Goal: Information Seeking & Learning: Learn about a topic

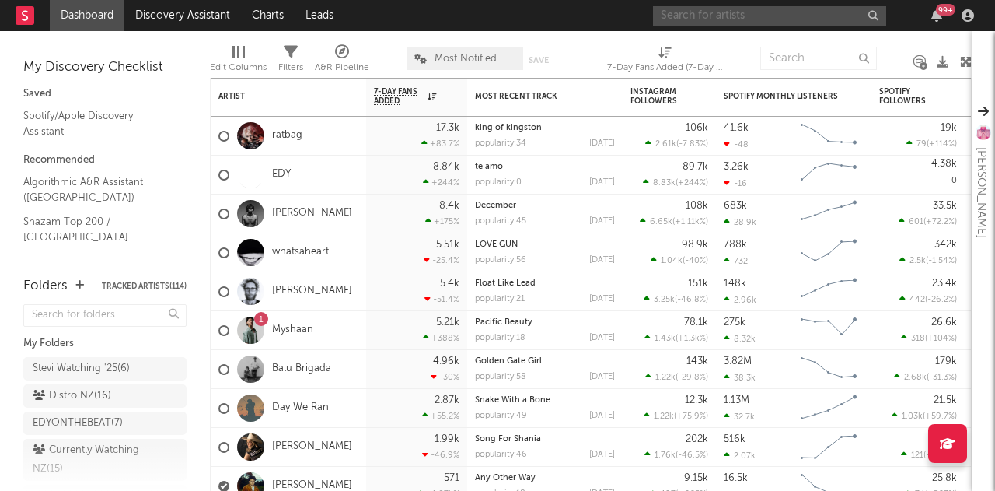
click at [747, 23] on input "text" at bounding box center [769, 15] width 233 height 19
click at [717, 9] on input "text" at bounding box center [769, 15] width 233 height 19
click at [714, 10] on input "text" at bounding box center [769, 15] width 233 height 19
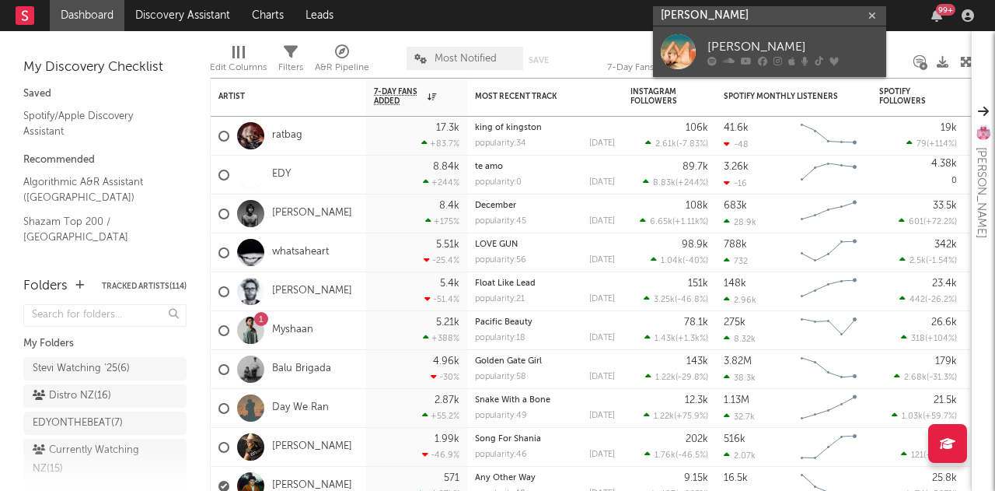
type input "[PERSON_NAME]"
click at [731, 41] on div "[PERSON_NAME]" at bounding box center [792, 46] width 171 height 19
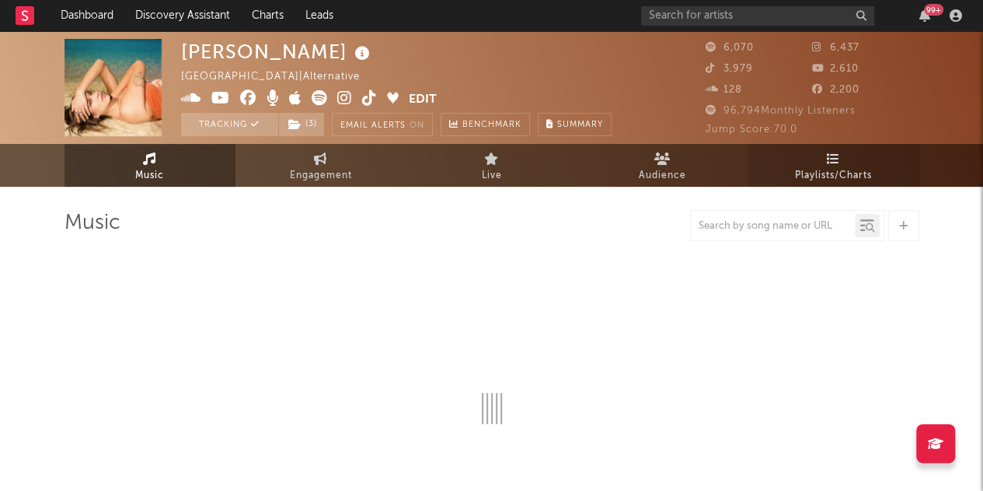
click at [840, 164] on icon at bounding box center [833, 158] width 13 height 12
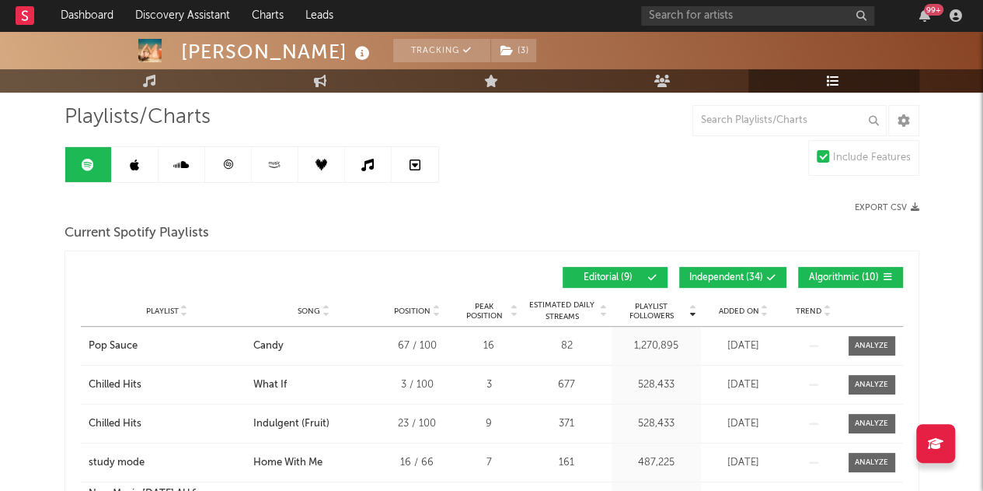
scroll to position [233, 0]
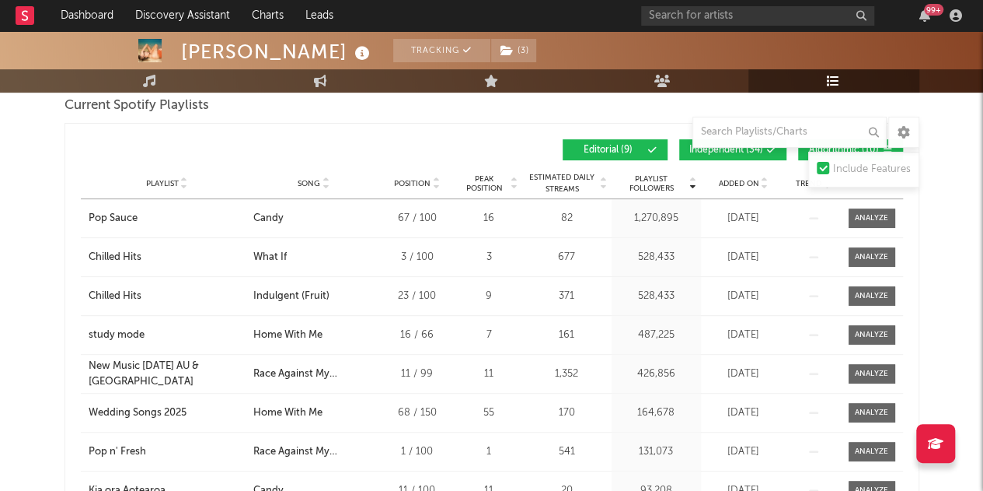
click at [313, 184] on span "Song" at bounding box center [309, 183] width 23 height 9
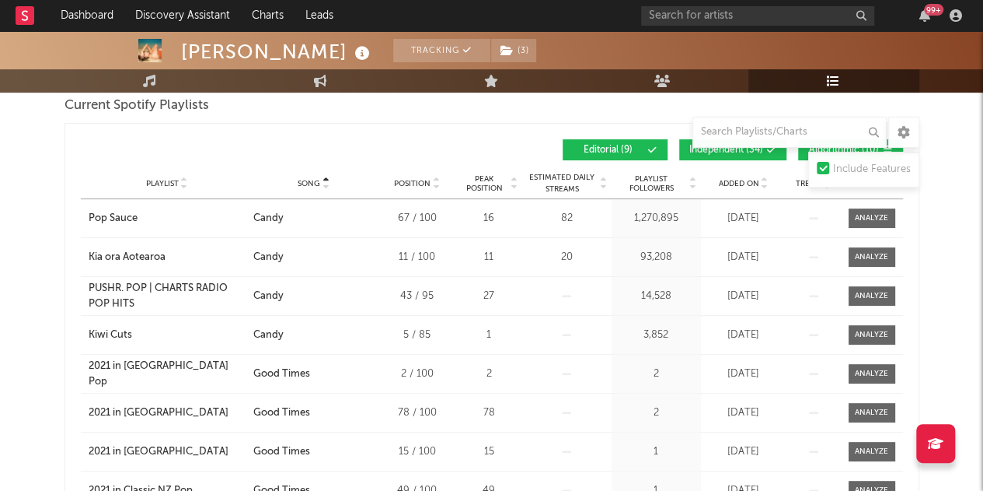
click at [313, 182] on span "Song" at bounding box center [309, 183] width 23 height 9
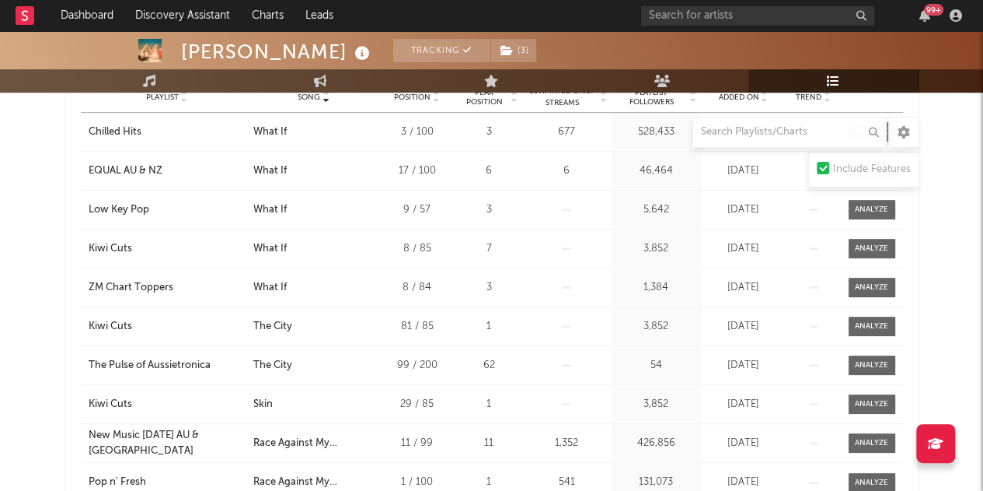
scroll to position [311, 0]
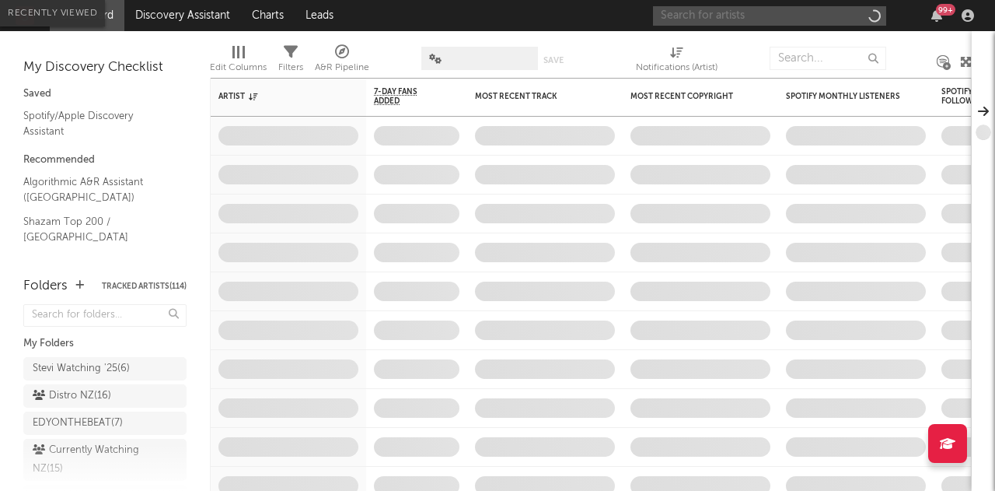
click at [791, 14] on input "text" at bounding box center [769, 15] width 233 height 19
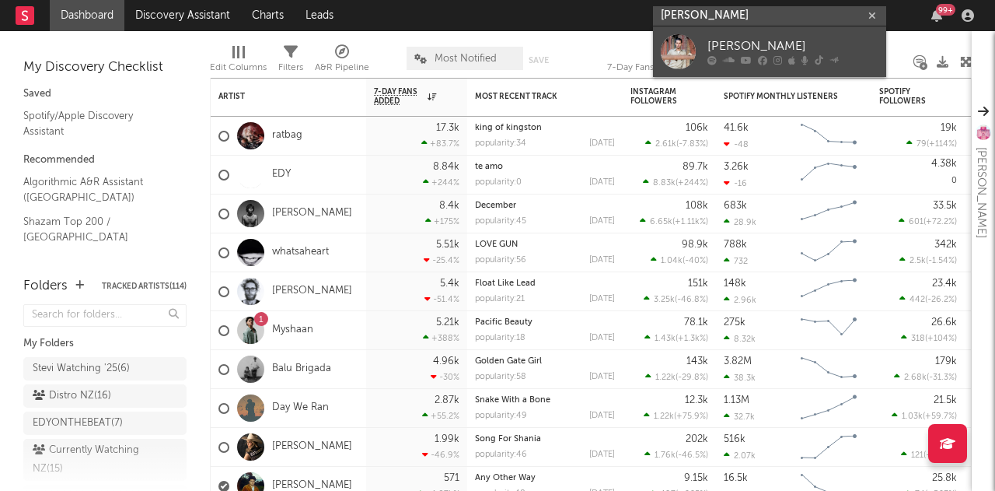
type input "harper finn"
click at [784, 47] on div "[PERSON_NAME]" at bounding box center [792, 46] width 171 height 19
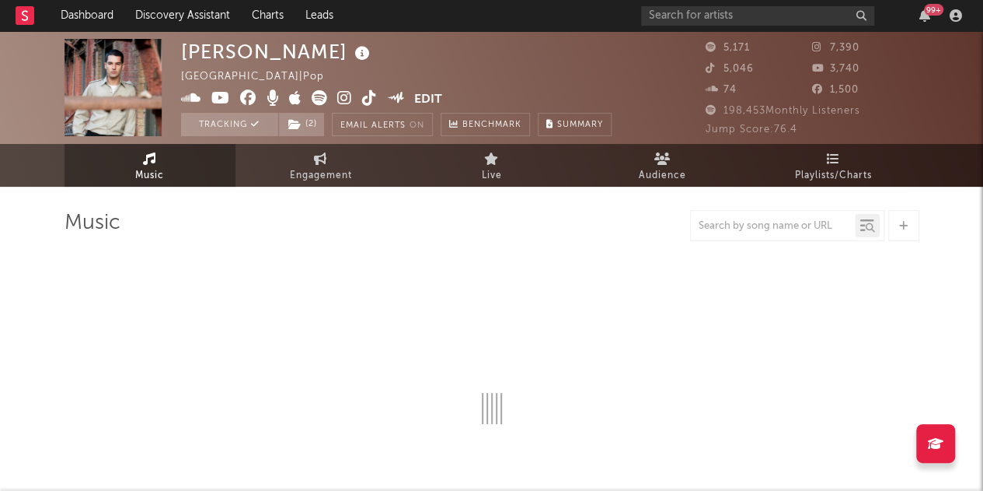
select select "6m"
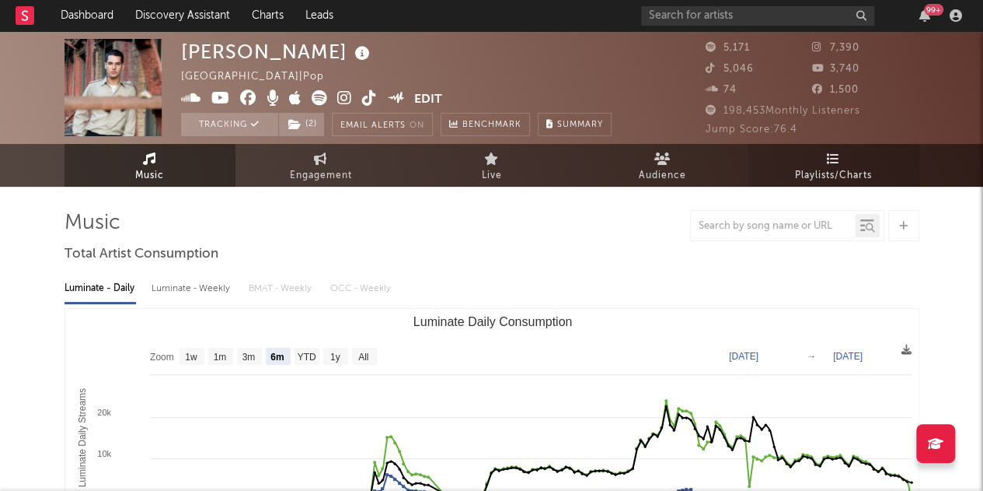
click at [861, 159] on link "Playlists/Charts" at bounding box center [834, 165] width 171 height 43
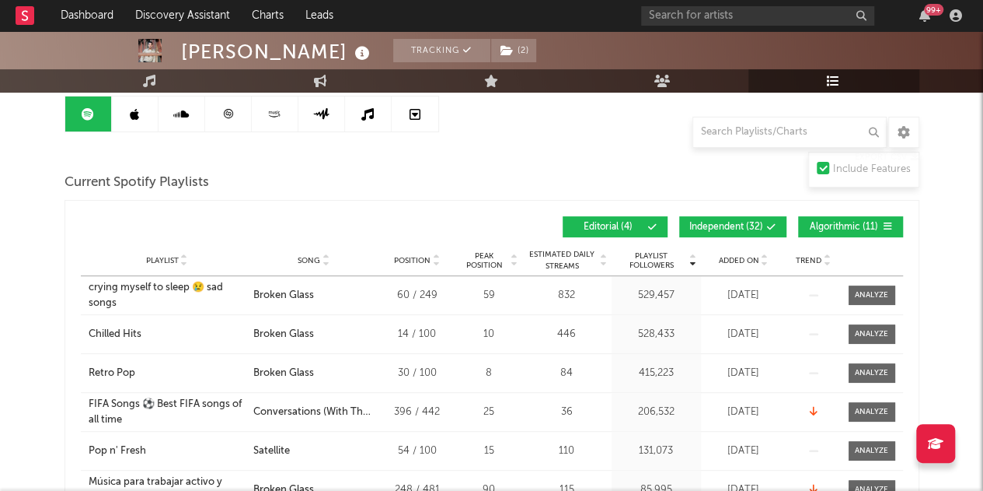
scroll to position [155, 0]
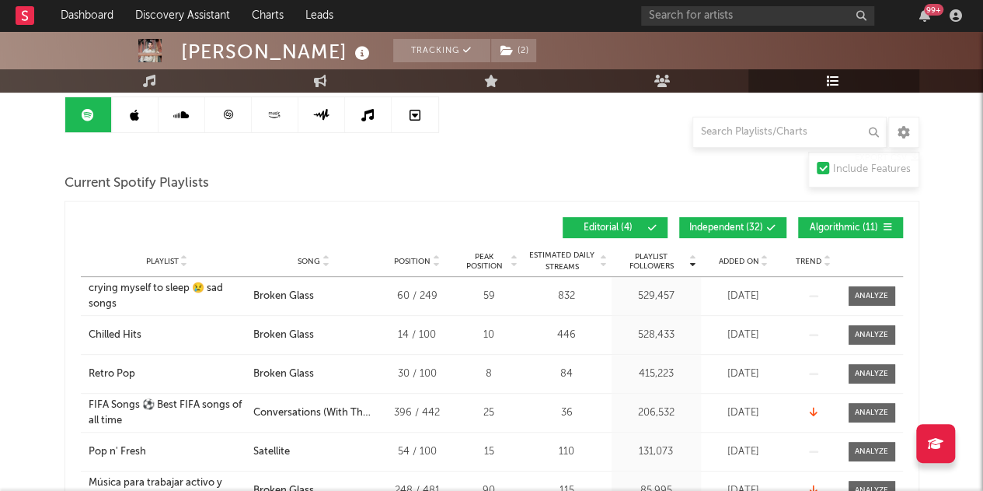
click at [732, 255] on div "Added On" at bounding box center [744, 261] width 78 height 12
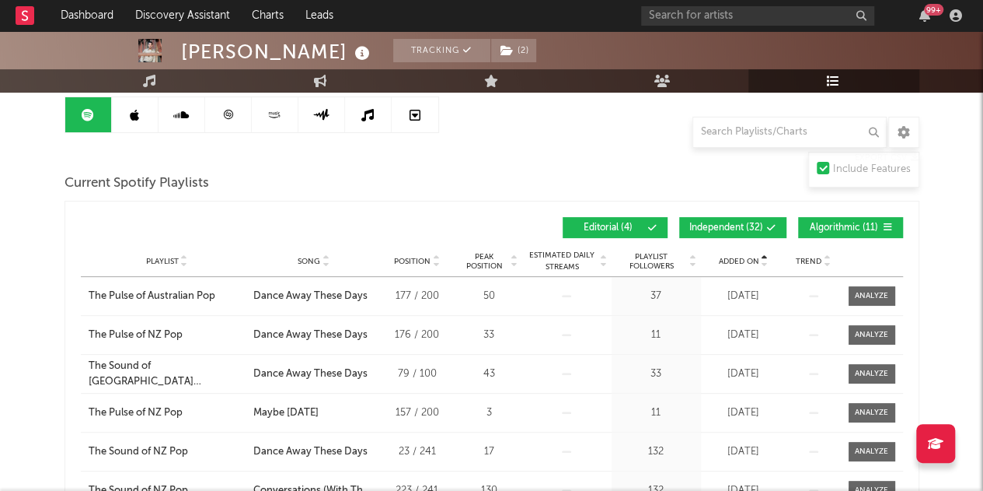
click at [735, 252] on div "Playlist City Song Position Peak Position Estimated Daily Streams Playlist Foll…" at bounding box center [492, 261] width 823 height 31
click at [735, 259] on span "Added On" at bounding box center [739, 261] width 40 height 9
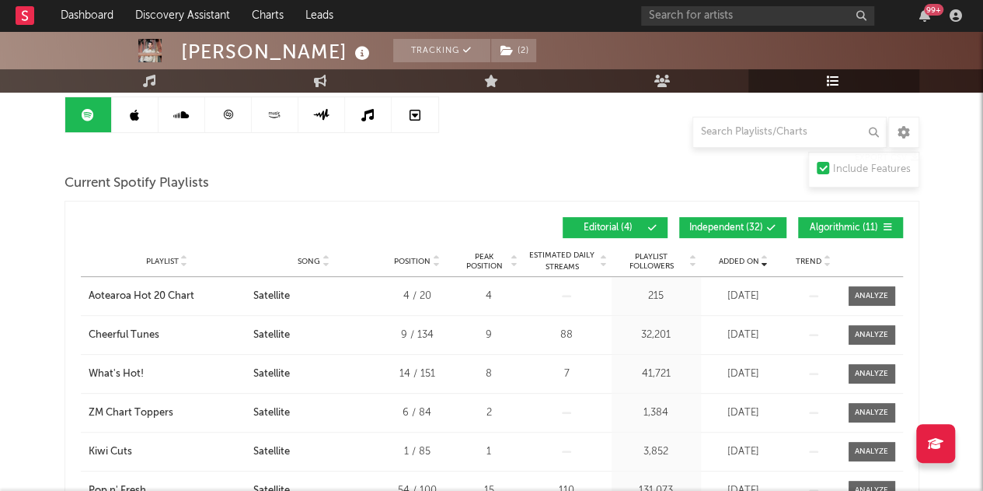
drag, startPoint x: 732, startPoint y: 223, endPoint x: 748, endPoint y: 223, distance: 15.5
click at [733, 224] on span "Independent ( 32 )" at bounding box center [727, 227] width 74 height 9
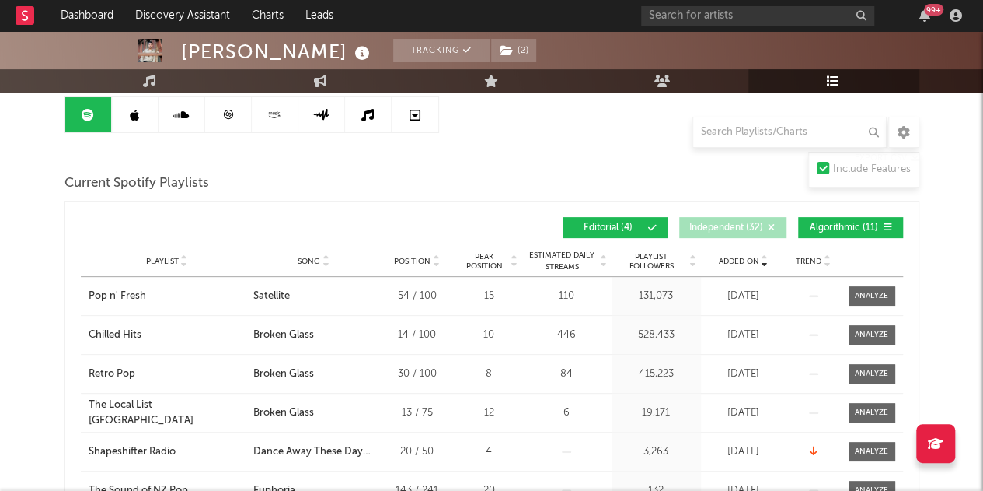
click at [816, 237] on div "Added On Playlist Song Position Peak Position Playlist Followers Added On Trend…" at bounding box center [492, 227] width 823 height 37
click at [816, 232] on button "Algorithmic ( 11 )" at bounding box center [850, 227] width 105 height 21
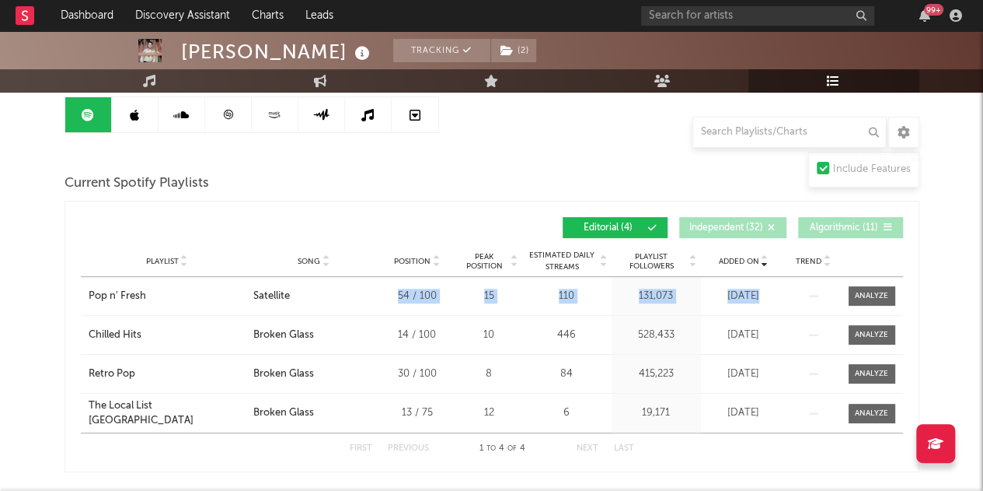
drag, startPoint x: 401, startPoint y: 296, endPoint x: 795, endPoint y: 295, distance: 394.2
click at [795, 295] on div "Playlist Pop n' Fresh City Song Satellite Position 54 / 100 Peak Position 15 Es…" at bounding box center [492, 296] width 823 height 38
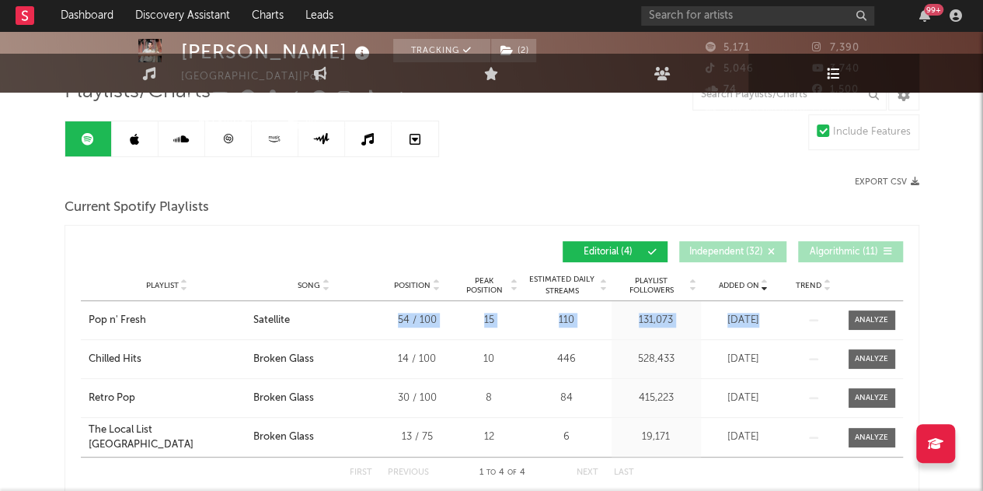
scroll to position [0, 0]
